Goal: Task Accomplishment & Management: Use online tool/utility

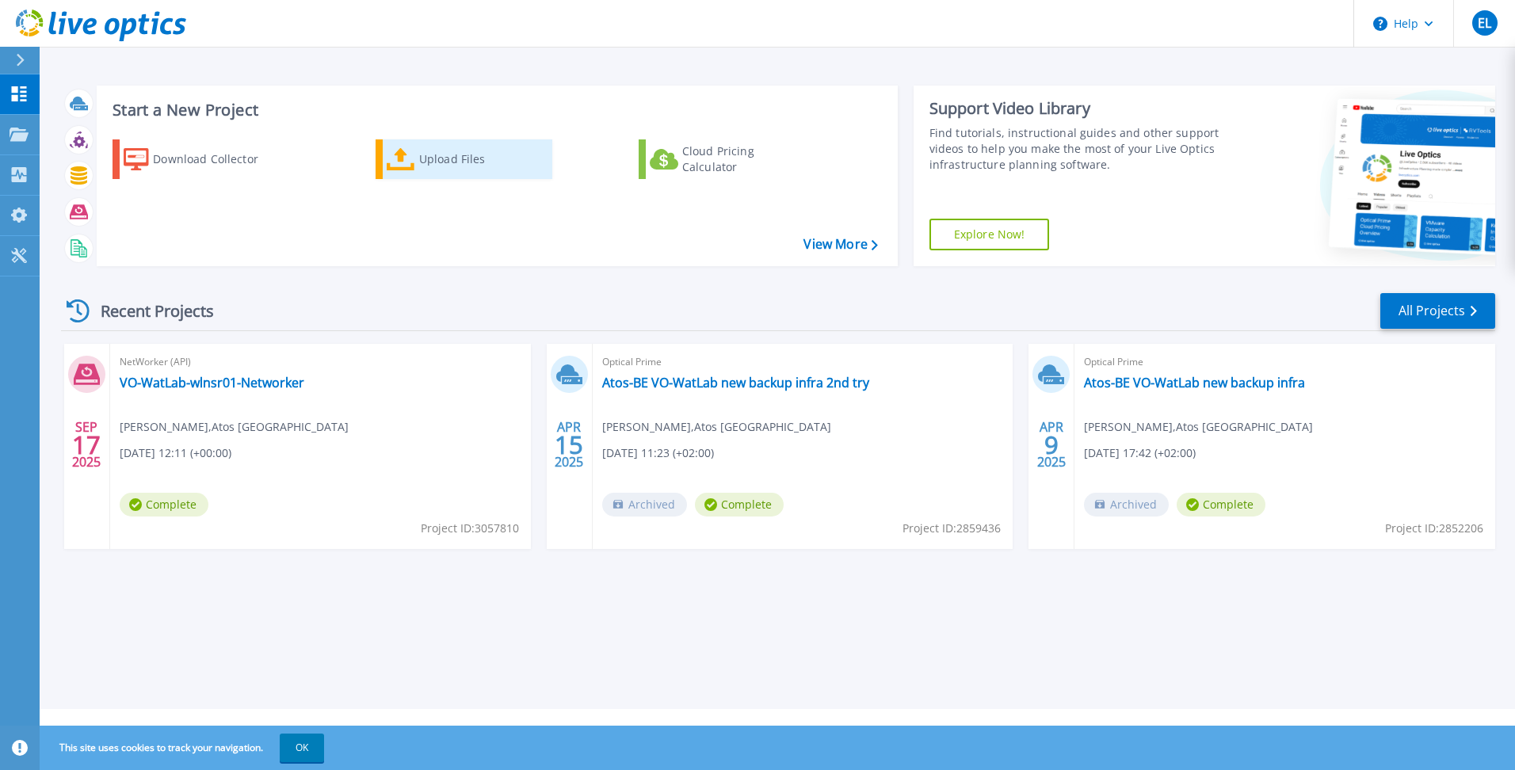
click at [428, 159] on div "Upload Files" at bounding box center [482, 159] width 127 height 32
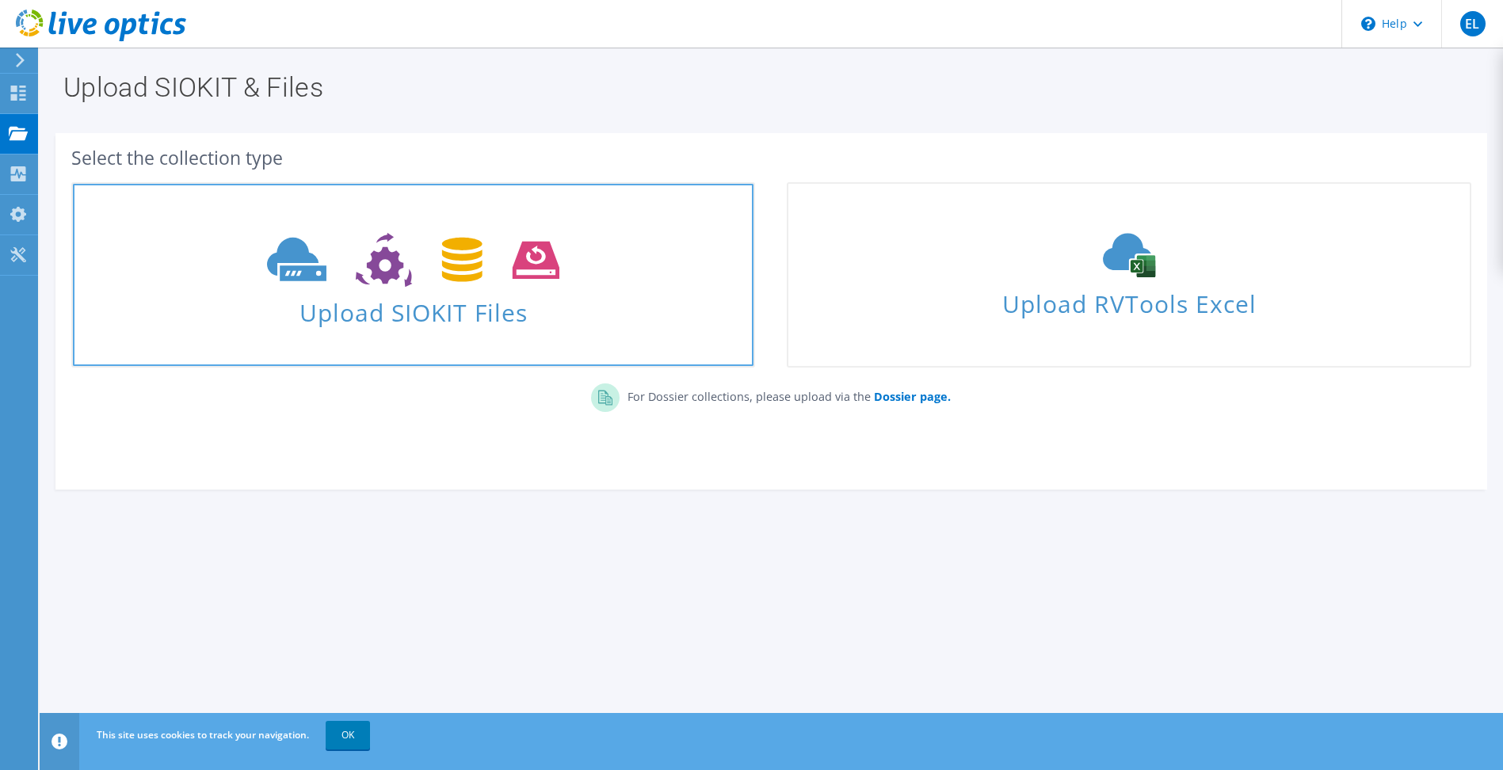
click at [350, 308] on span "Upload SIOKIT Files" at bounding box center [413, 308] width 680 height 34
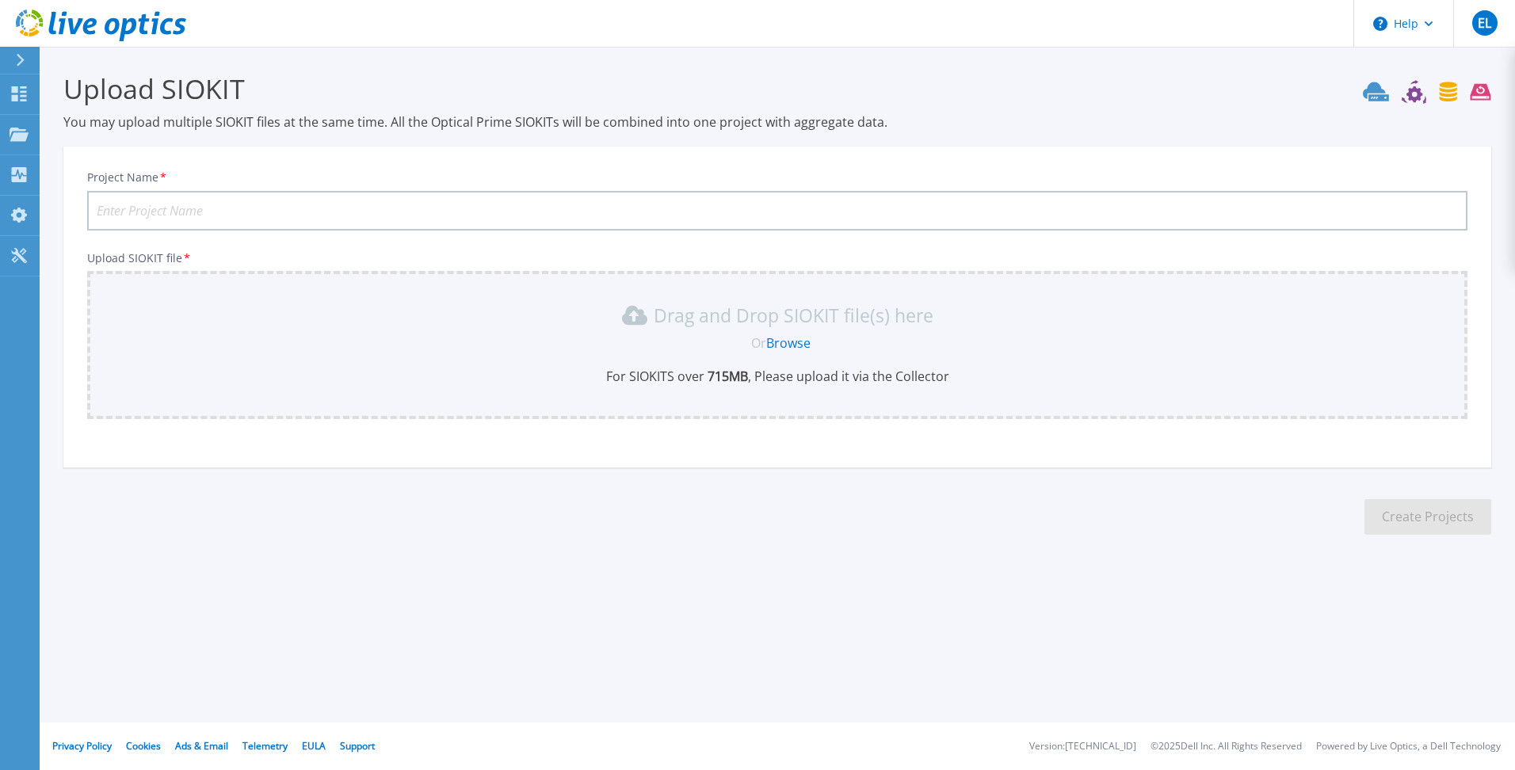
click at [125, 213] on input "Project Name *" at bounding box center [777, 211] width 1380 height 40
type input "WatLab Networker License"
click at [791, 343] on link "Browse" at bounding box center [788, 342] width 44 height 17
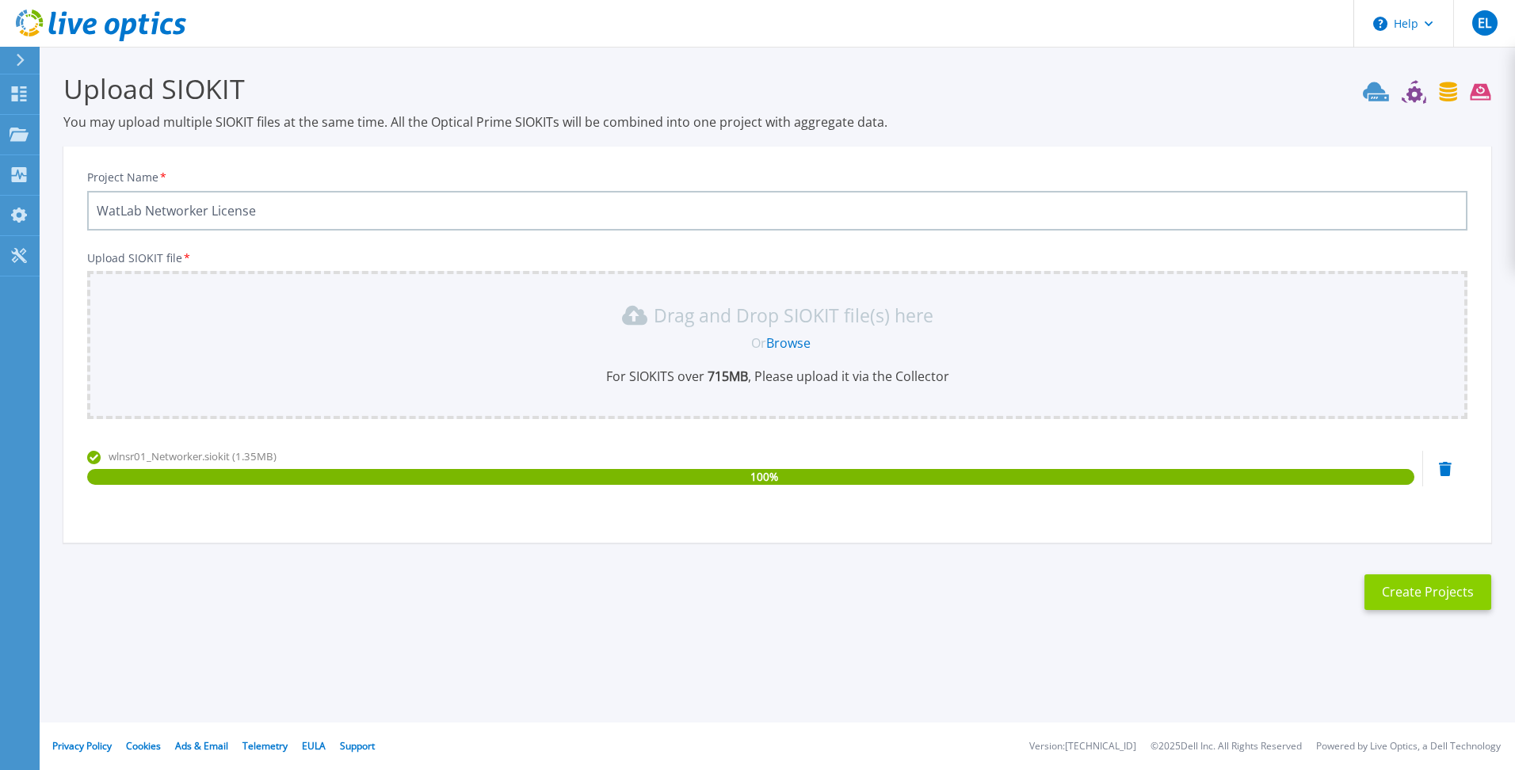
click at [1449, 593] on button "Create Projects" at bounding box center [1427, 592] width 127 height 36
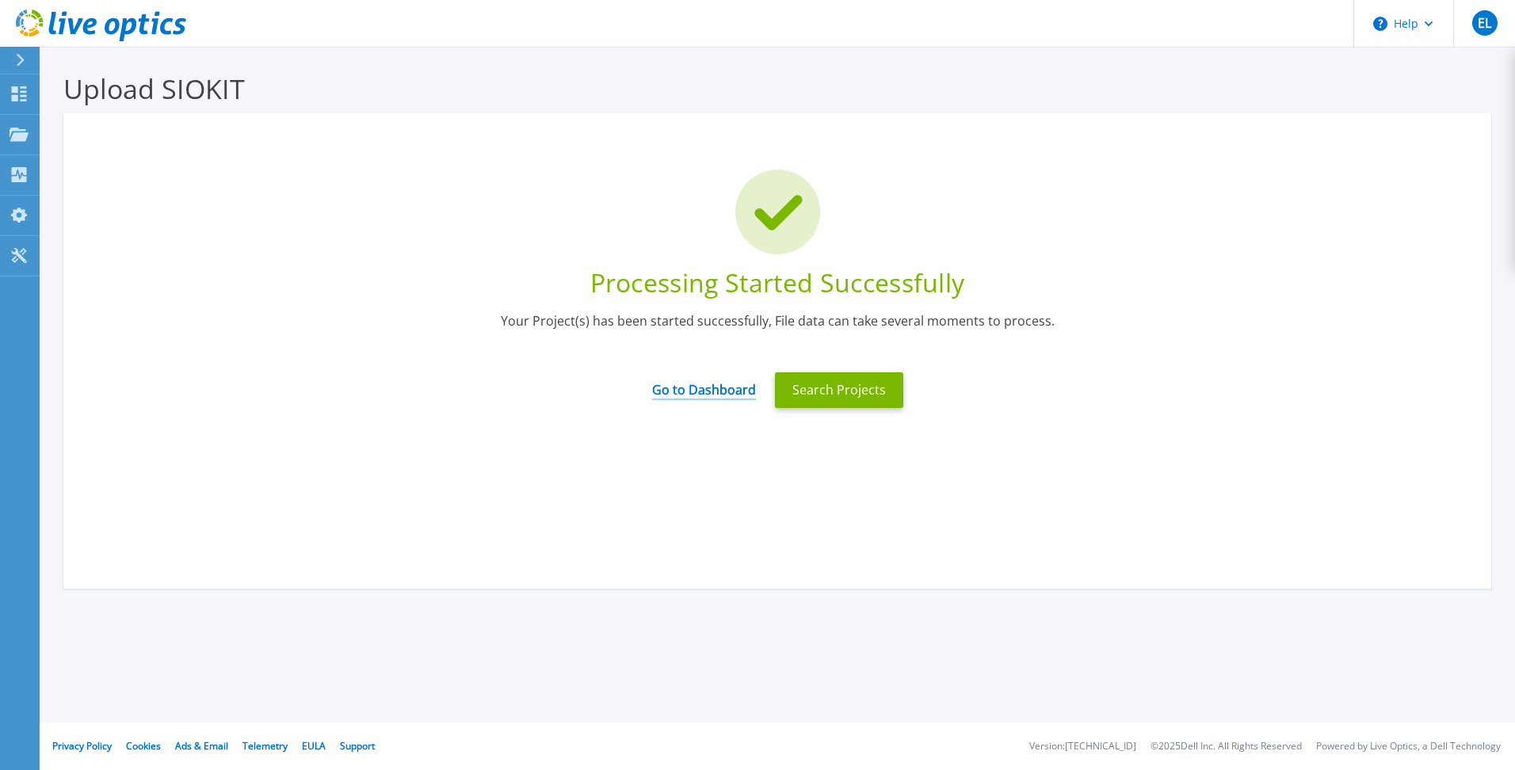
click at [704, 389] on link "Go to Dashboard" at bounding box center [704, 384] width 104 height 31
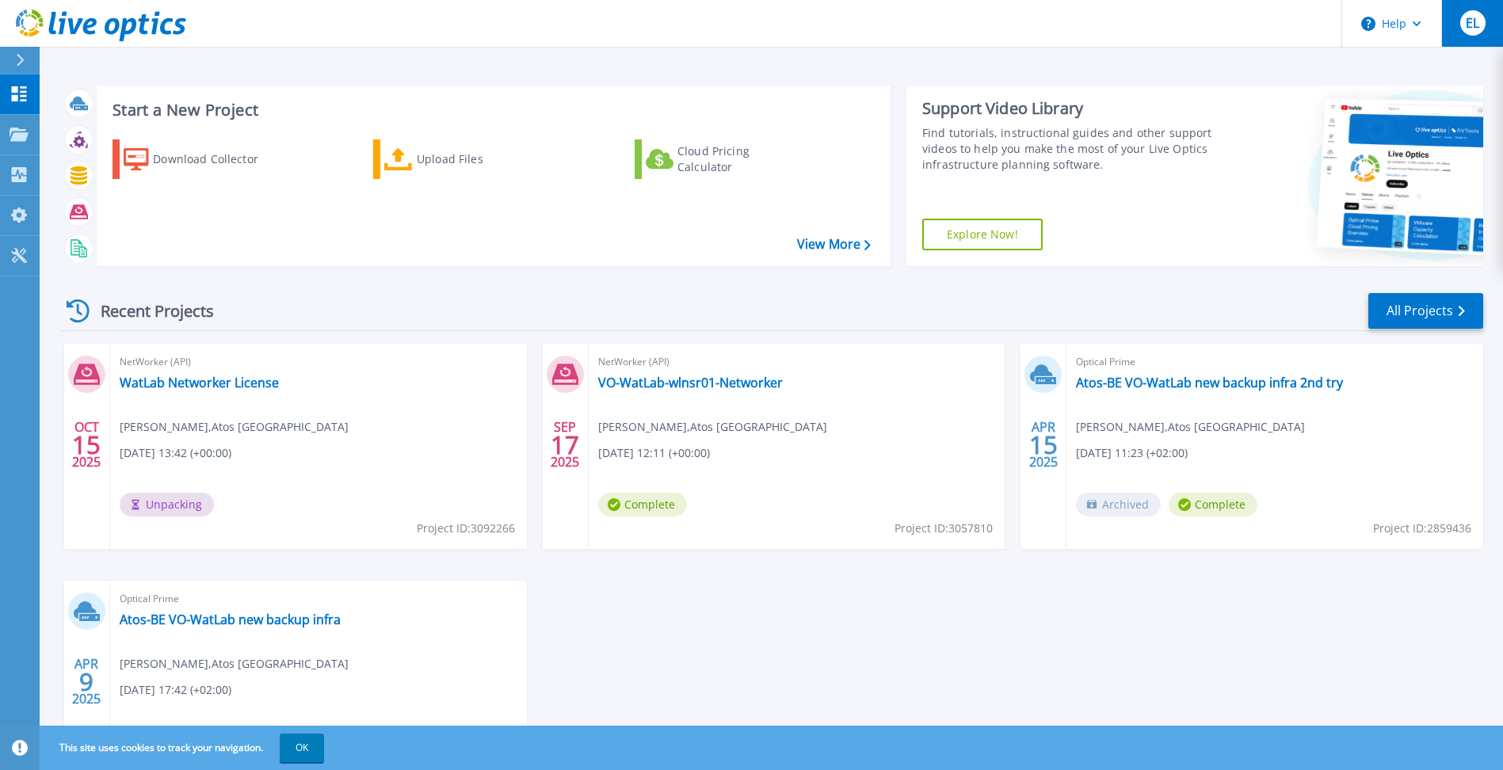
click at [1482, 23] on div "EL" at bounding box center [1472, 22] width 25 height 25
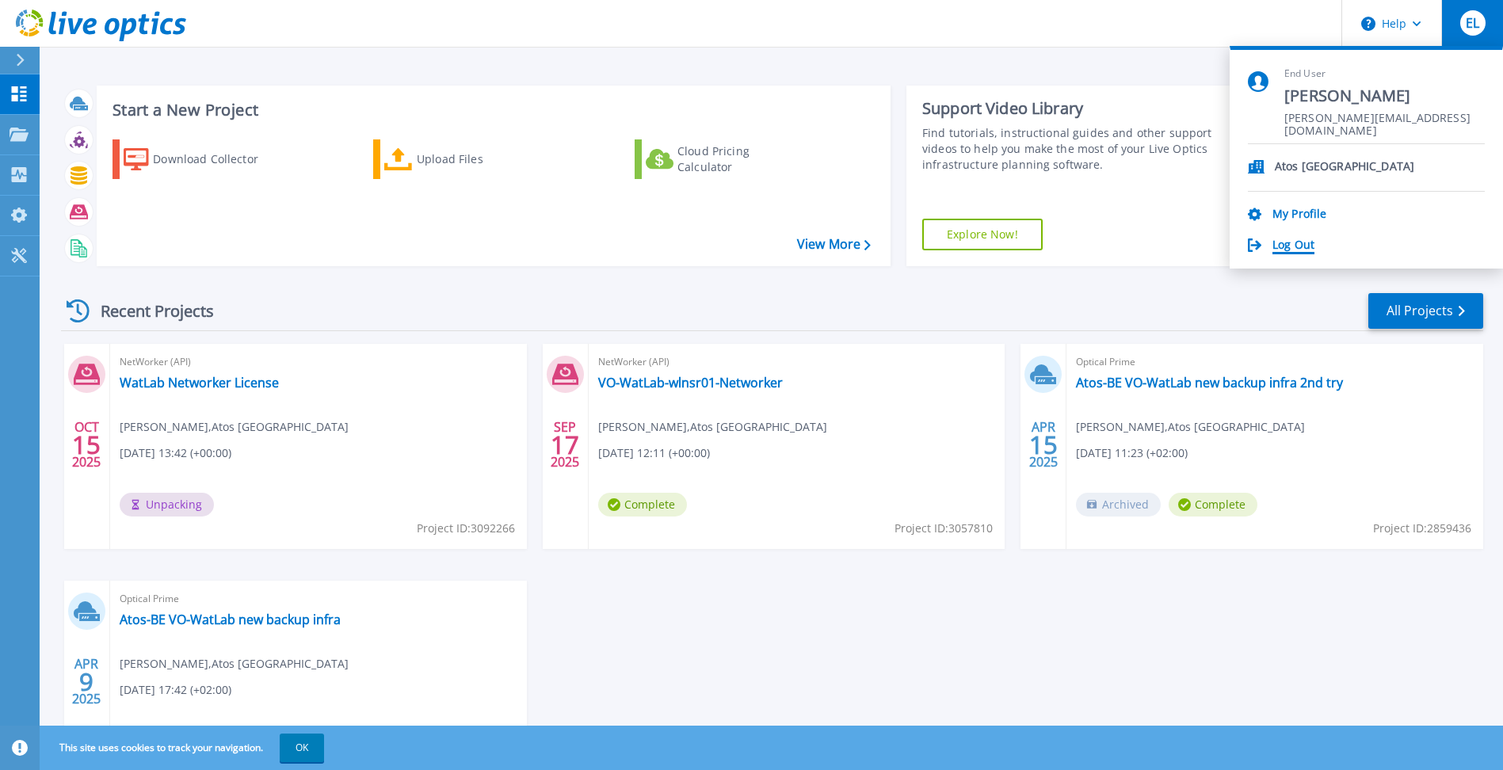
click at [1287, 252] on link "Log Out" at bounding box center [1293, 245] width 42 height 15
